Goal: Information Seeking & Learning: Learn about a topic

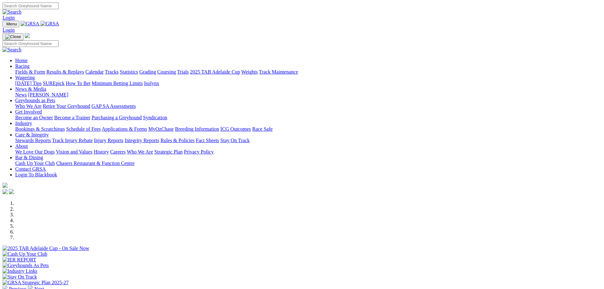
scroll to position [190, 0]
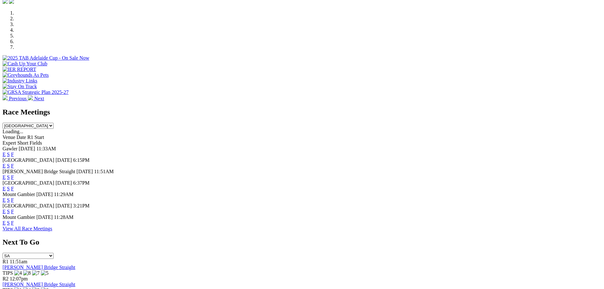
click at [14, 214] on link "F" at bounding box center [12, 211] width 3 height 5
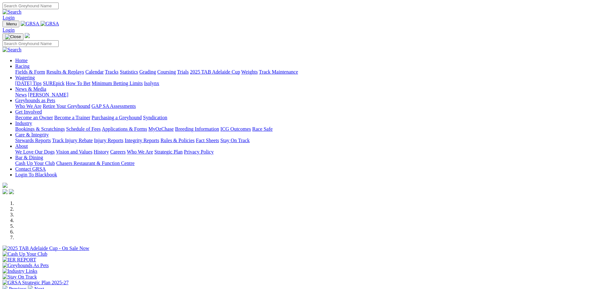
scroll to position [190, 0]
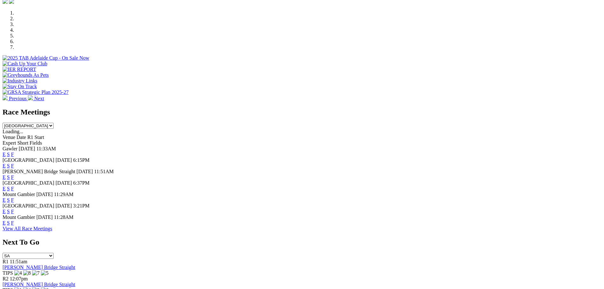
click at [14, 186] on link "F" at bounding box center [12, 188] width 3 height 5
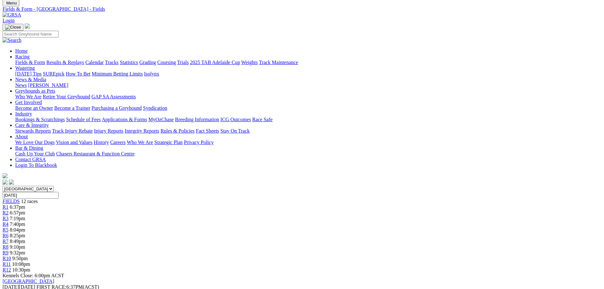
scroll to position [32, 0]
